Goal: Register for event/course

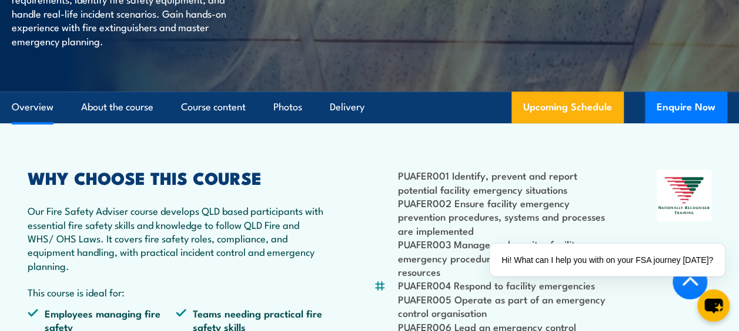
scroll to position [235, 0]
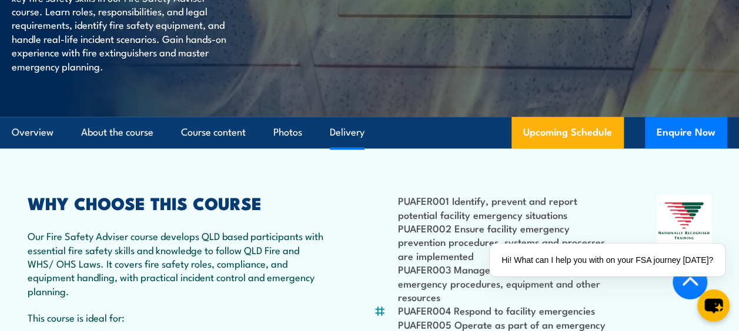
click at [341, 132] on link "Delivery" at bounding box center [347, 132] width 35 height 31
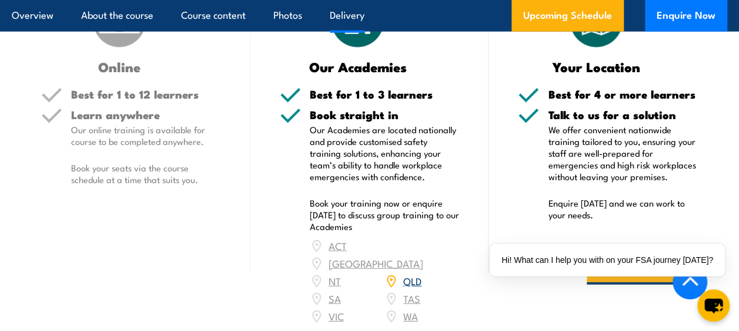
scroll to position [1619, 0]
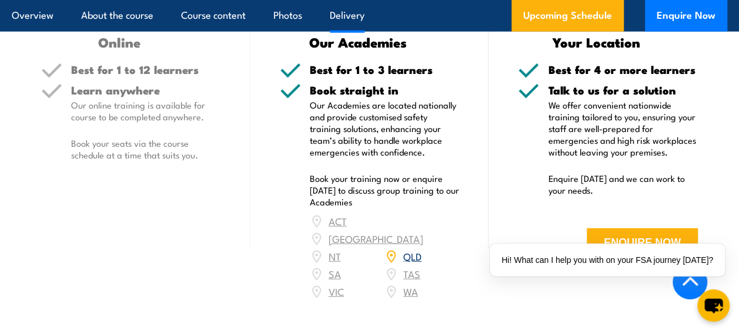
click at [410, 249] on link "QLD" at bounding box center [412, 256] width 18 height 14
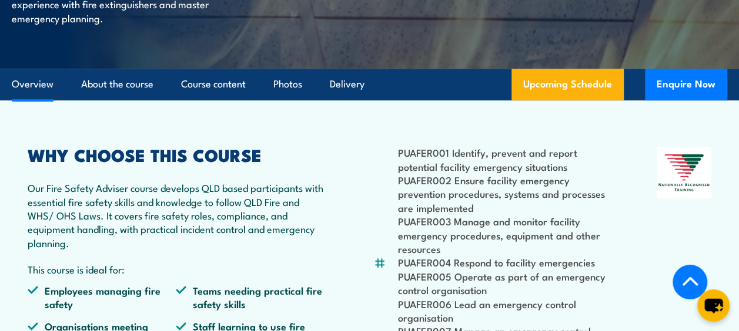
scroll to position [277, 0]
